Goal: Go to known website: Go to known website

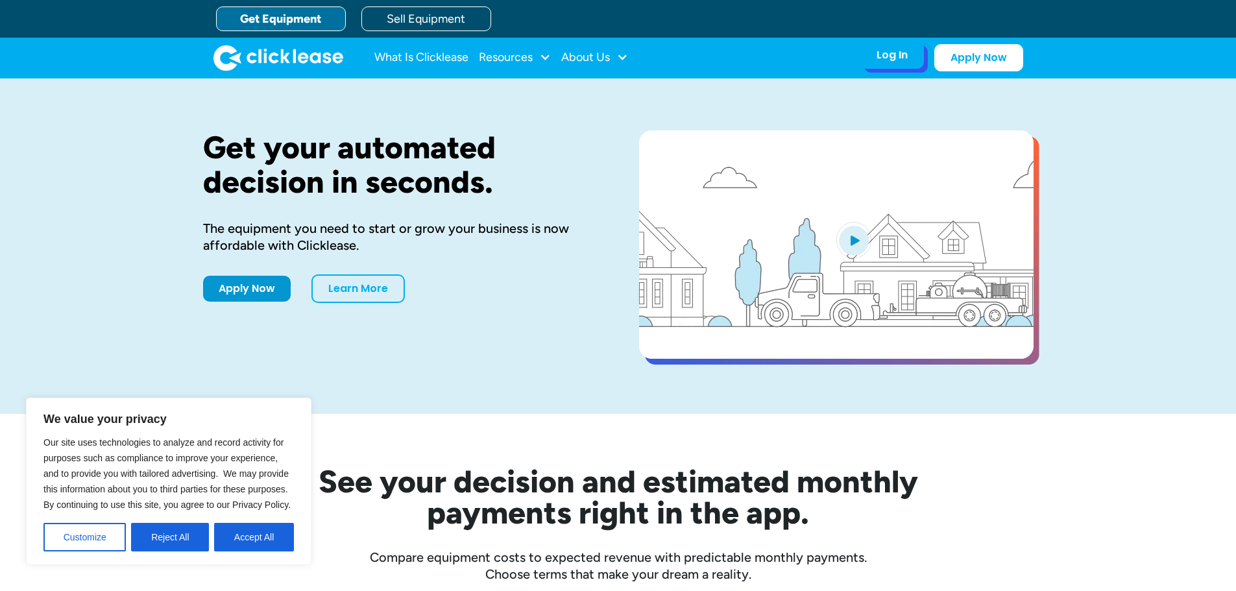
click at [914, 62] on div "Log In Account login I use Clicklease to get my equipment Partner Portal I offe…" at bounding box center [892, 55] width 64 height 27
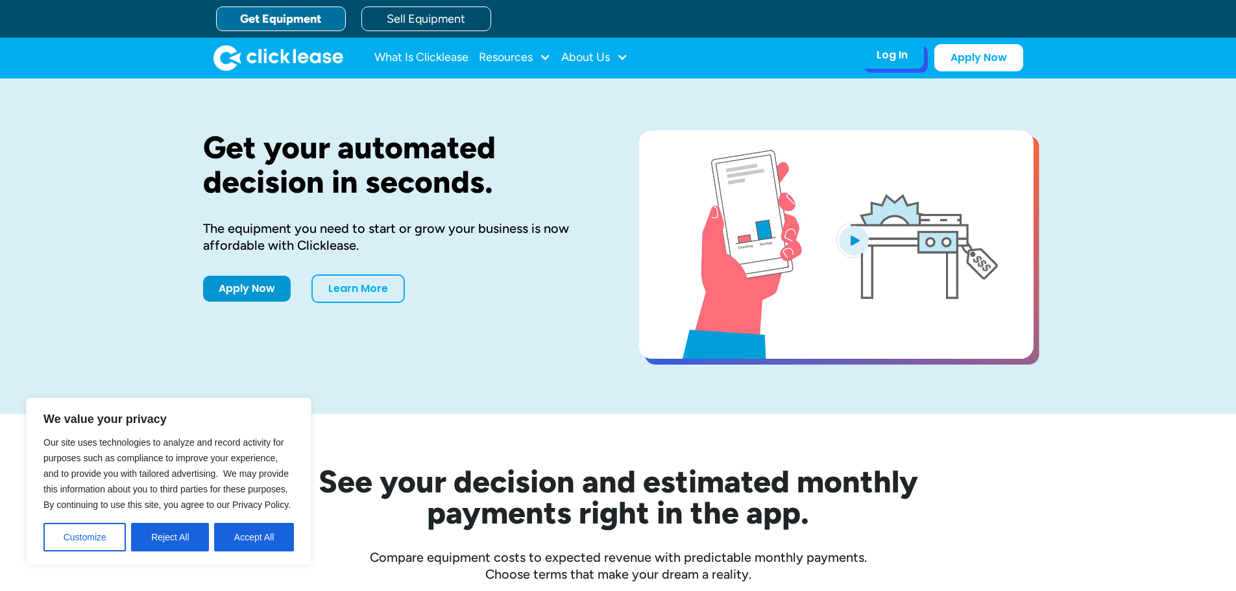
click at [905, 60] on div "Log In" at bounding box center [892, 55] width 31 height 13
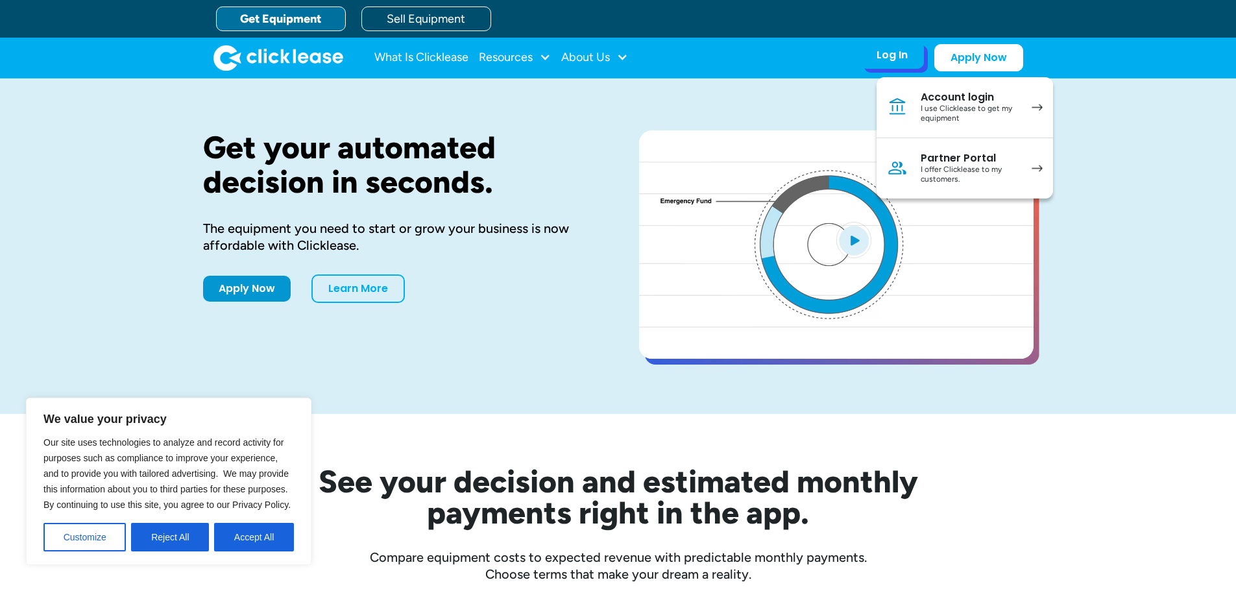
click at [947, 108] on div "I use Clicklease to get my equipment" at bounding box center [970, 114] width 98 height 20
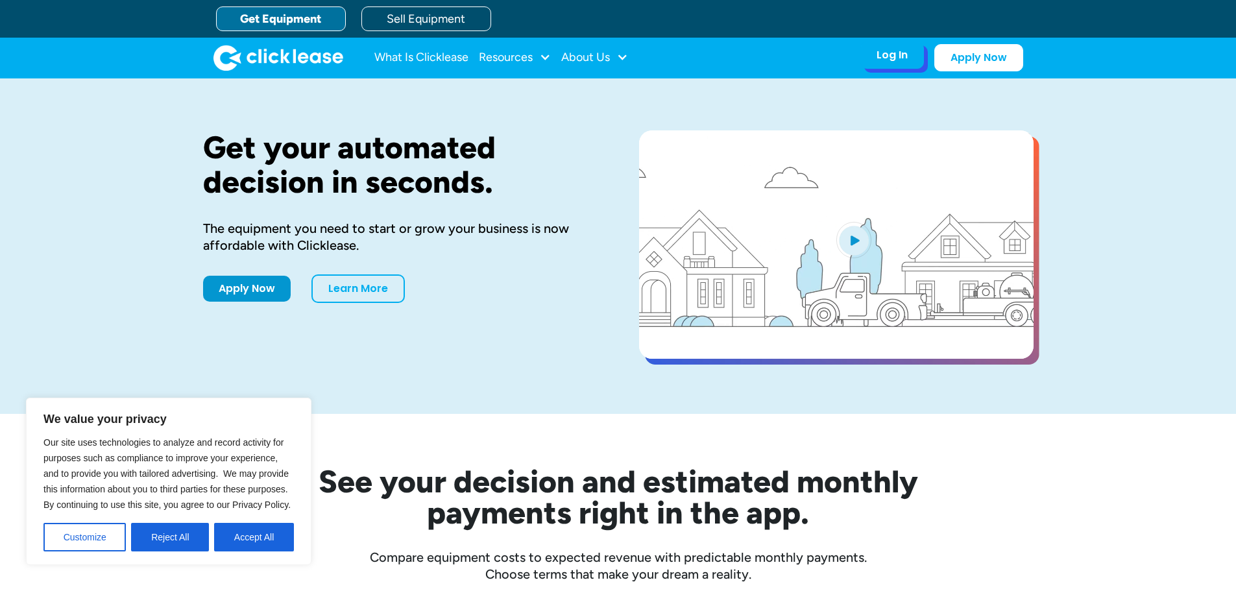
click at [901, 51] on div "Log In" at bounding box center [892, 55] width 31 height 13
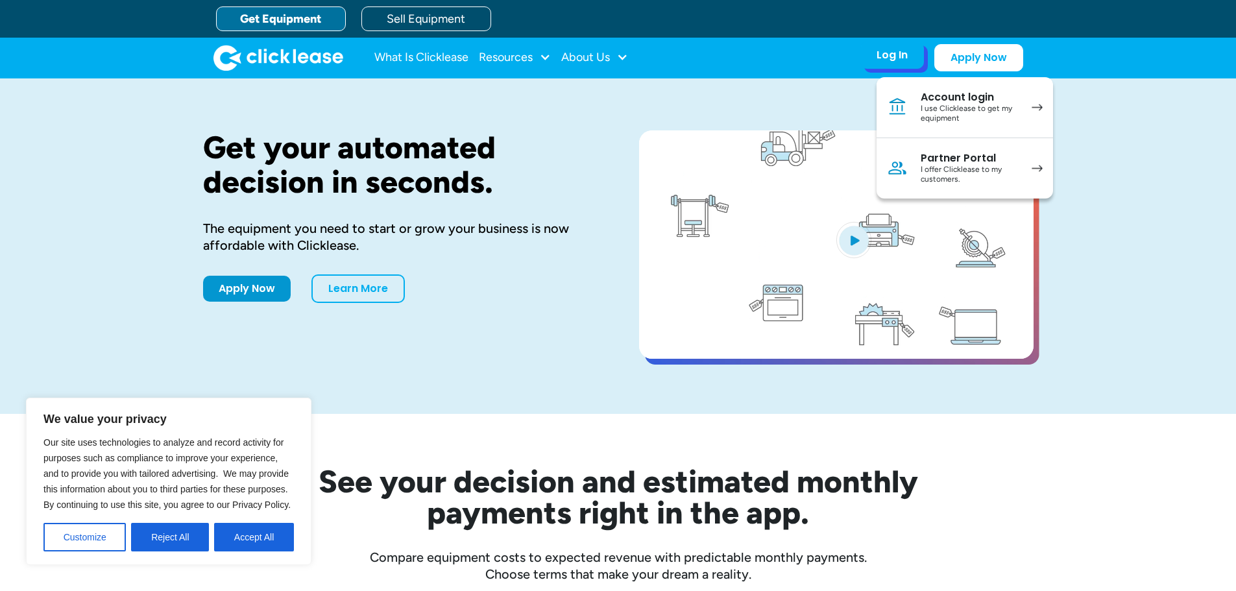
click at [942, 185] on link "Partner Portal I offer Clicklease to my customers." at bounding box center [965, 168] width 176 height 60
